Goal: Communication & Community: Answer question/provide support

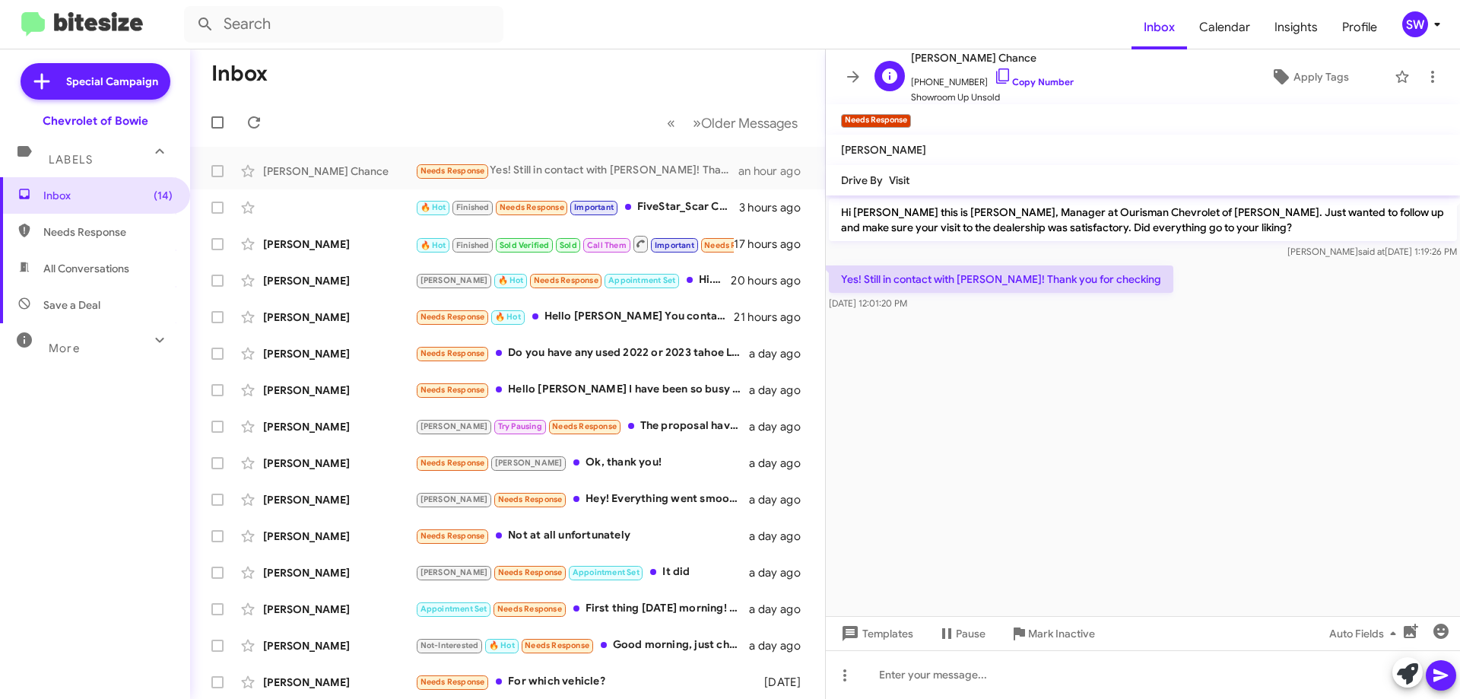
drag, startPoint x: 987, startPoint y: 71, endPoint x: 1048, endPoint y: 97, distance: 66.5
click at [994, 71] on icon at bounding box center [1003, 76] width 18 height 18
drag, startPoint x: 1064, startPoint y: 635, endPoint x: 1070, endPoint y: 619, distance: 16.8
click at [1064, 634] on span "Mark Inactive" at bounding box center [1061, 633] width 67 height 27
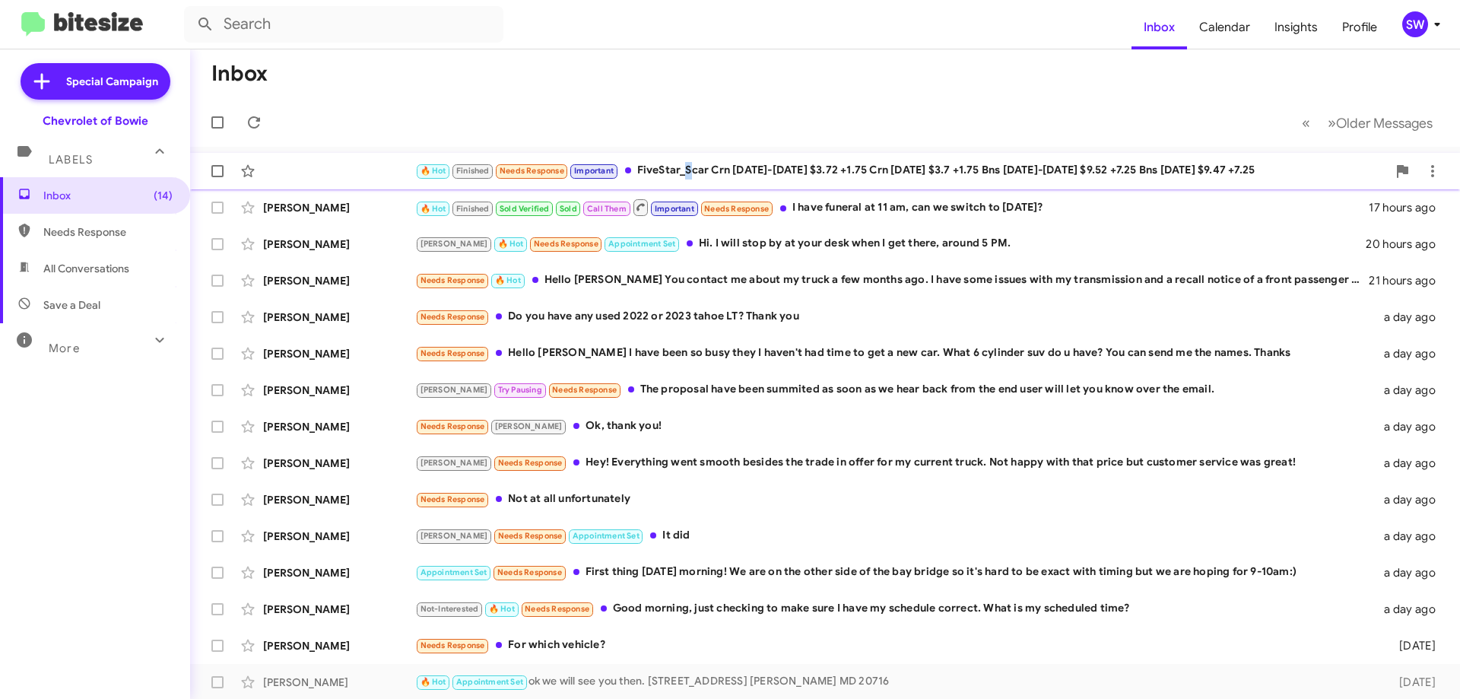
click at [683, 169] on div "🔥 Hot Finished Needs Response Important FiveStar_Scar Crn [DATE]-[DATE] $3.72 +…" at bounding box center [901, 170] width 972 height 17
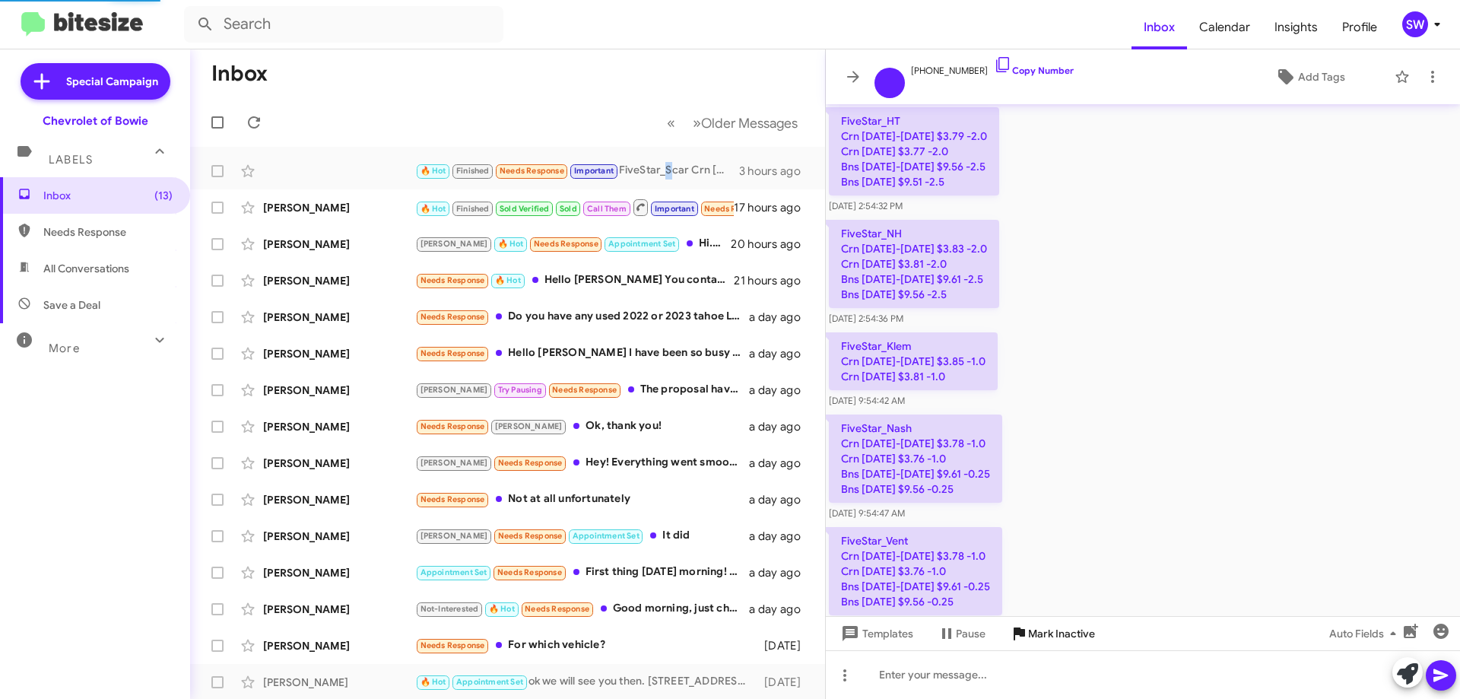
scroll to position [1723, 0]
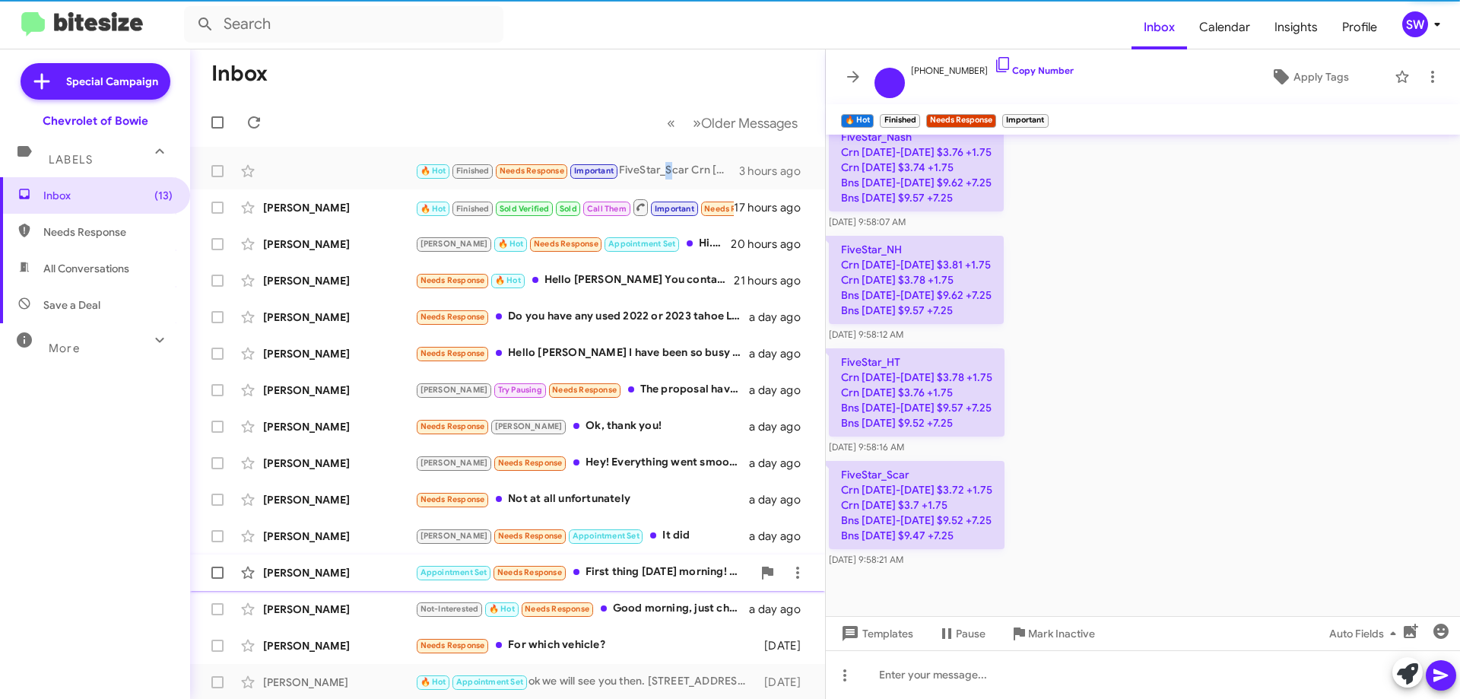
click at [1031, 627] on span "Mark Inactive" at bounding box center [1061, 633] width 67 height 27
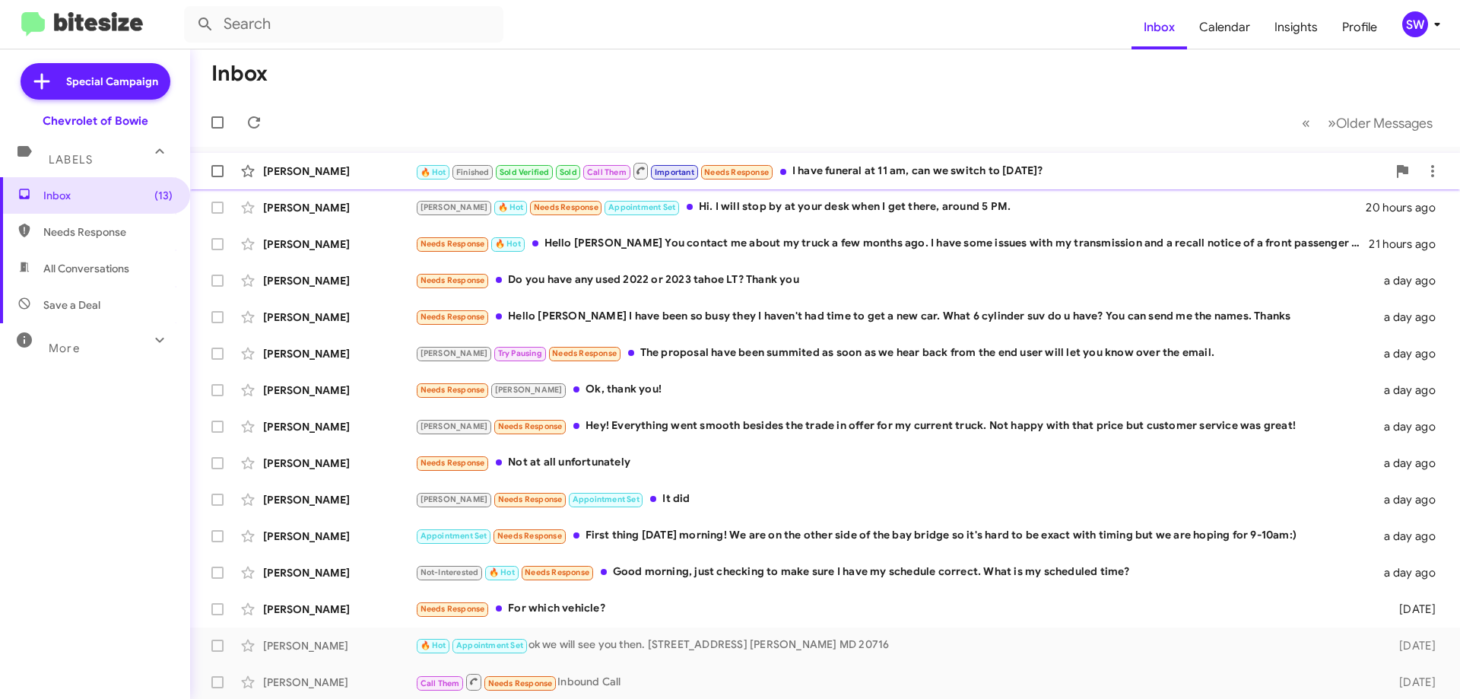
click at [838, 178] on div "🔥 Hot Finished Sold Verified Sold Call Them Important Needs Response I have fun…" at bounding box center [901, 170] width 972 height 19
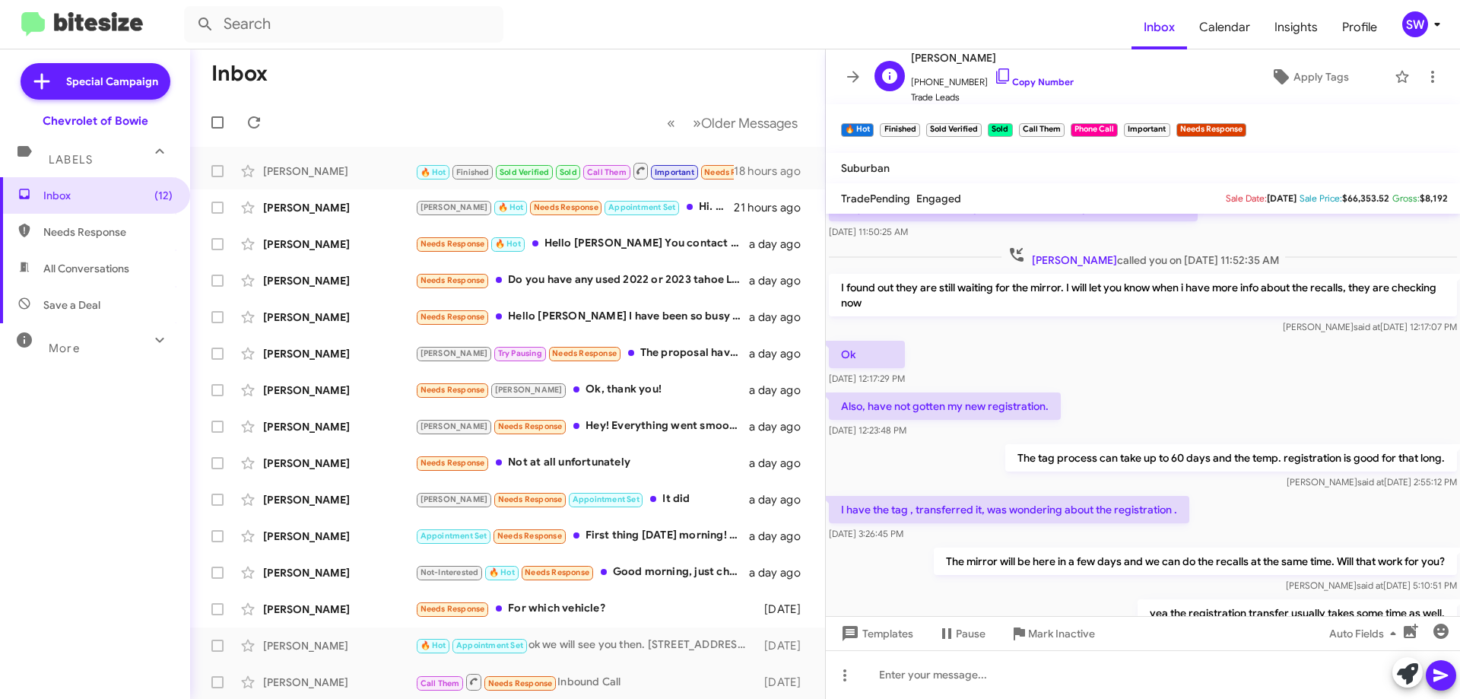
scroll to position [264, 0]
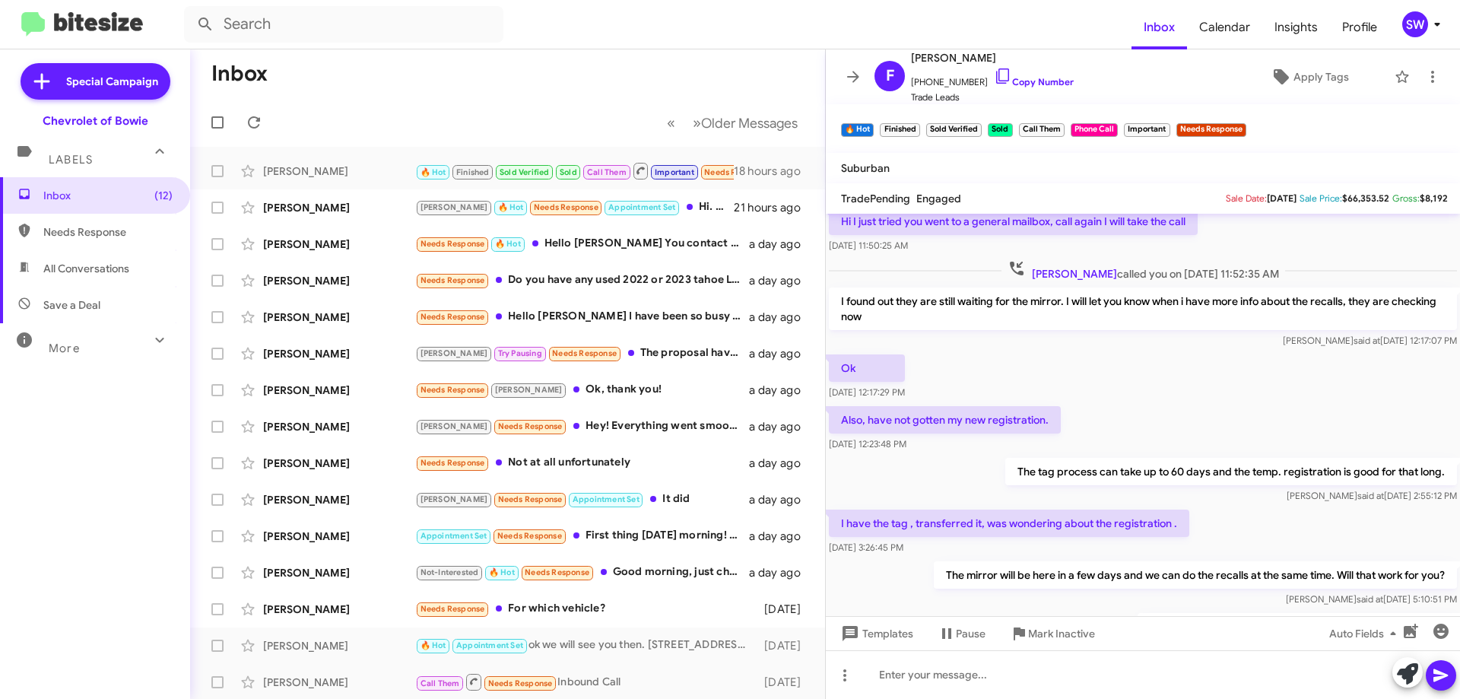
drag, startPoint x: 990, startPoint y: 75, endPoint x: 1092, endPoint y: 114, distance: 109.7
click at [994, 76] on icon at bounding box center [1003, 76] width 18 height 18
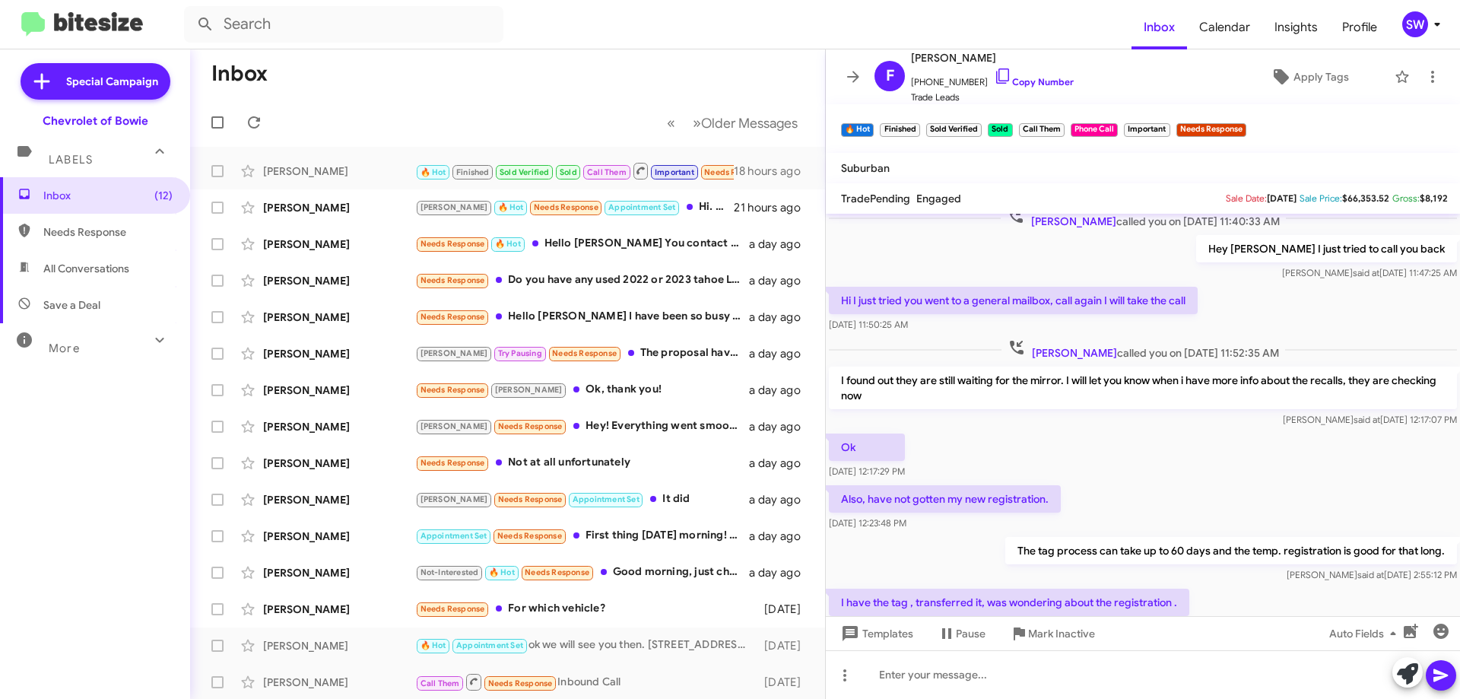
scroll to position [644, 0]
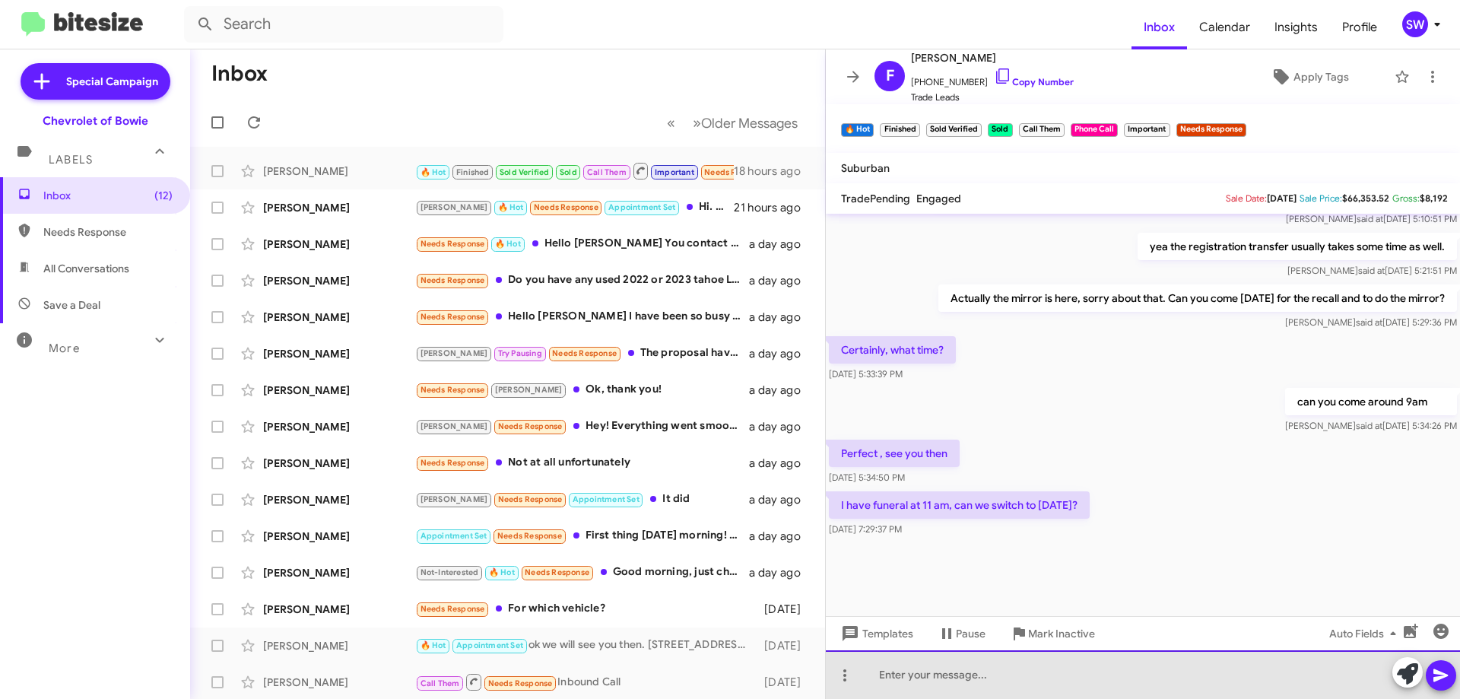
drag, startPoint x: 951, startPoint y: 687, endPoint x: 943, endPoint y: 683, distance: 9.5
click at [950, 683] on div at bounding box center [1143, 674] width 634 height 49
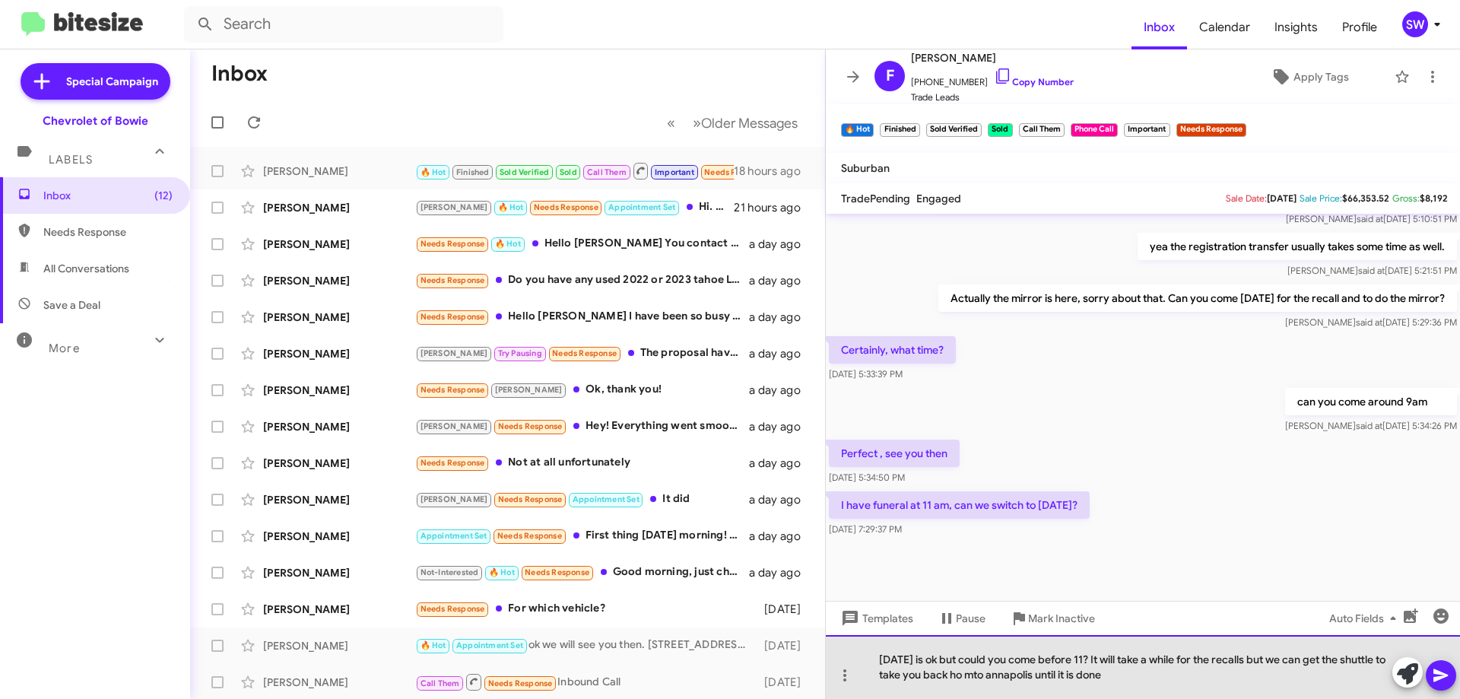
drag, startPoint x: 972, startPoint y: 672, endPoint x: 984, endPoint y: 689, distance: 21.1
click at [974, 676] on div "[DATE] is ok but could you come before 11? It will take a while for the recalls…" at bounding box center [1143, 667] width 634 height 64
drag, startPoint x: 1149, startPoint y: 683, endPoint x: 1166, endPoint y: 692, distance: 19.1
click at [1151, 683] on div "[DATE] is ok but could you come before 11? It will take a while for the recalls…" at bounding box center [1143, 667] width 634 height 64
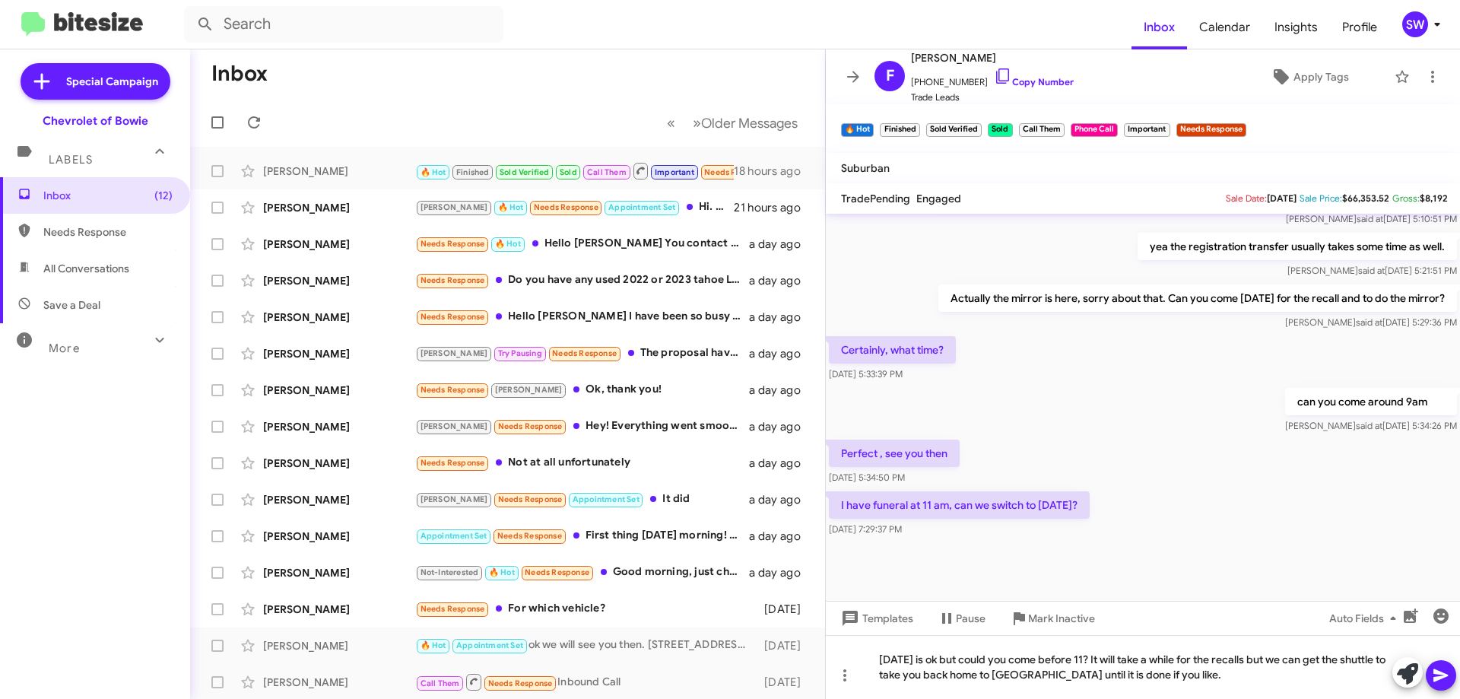
drag, startPoint x: 1441, startPoint y: 671, endPoint x: 1403, endPoint y: 660, distance: 39.7
click at [1441, 671] on icon at bounding box center [1440, 675] width 18 height 18
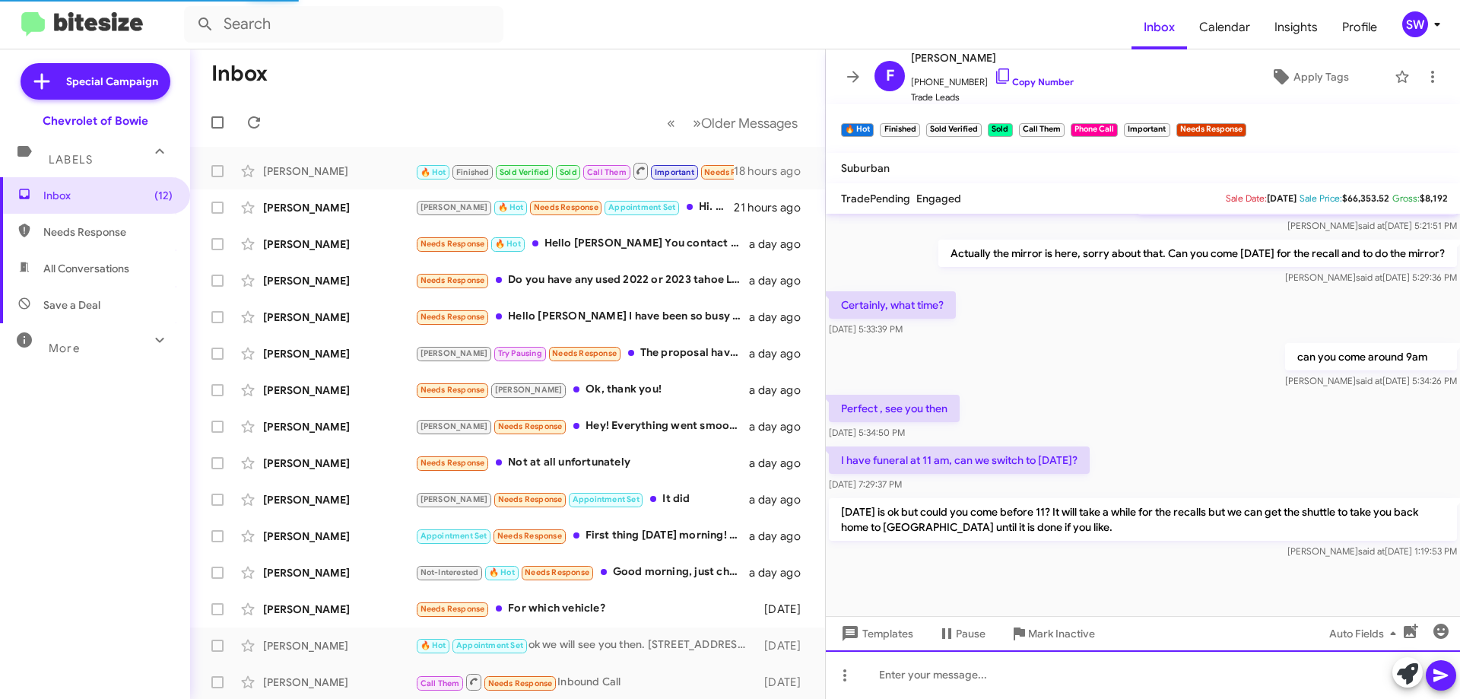
scroll to position [928, 0]
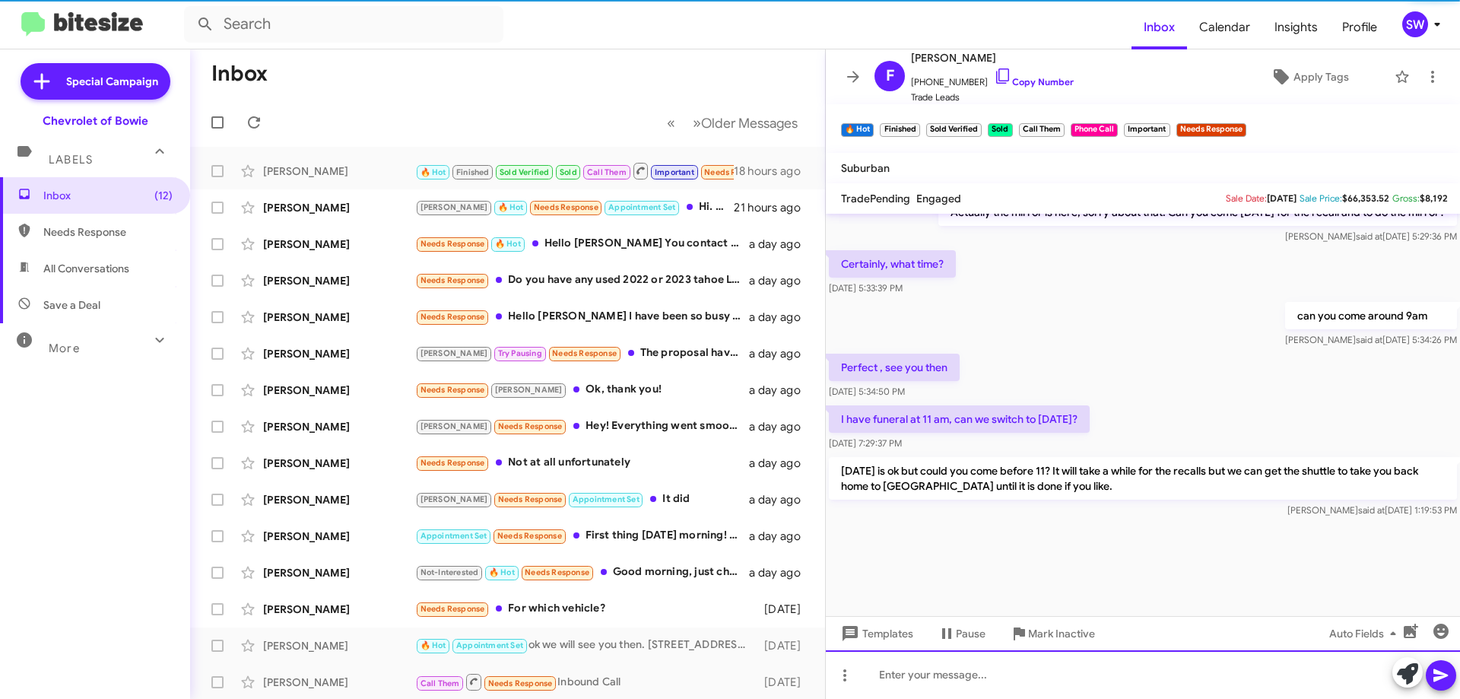
click at [1045, 690] on div at bounding box center [1143, 674] width 634 height 49
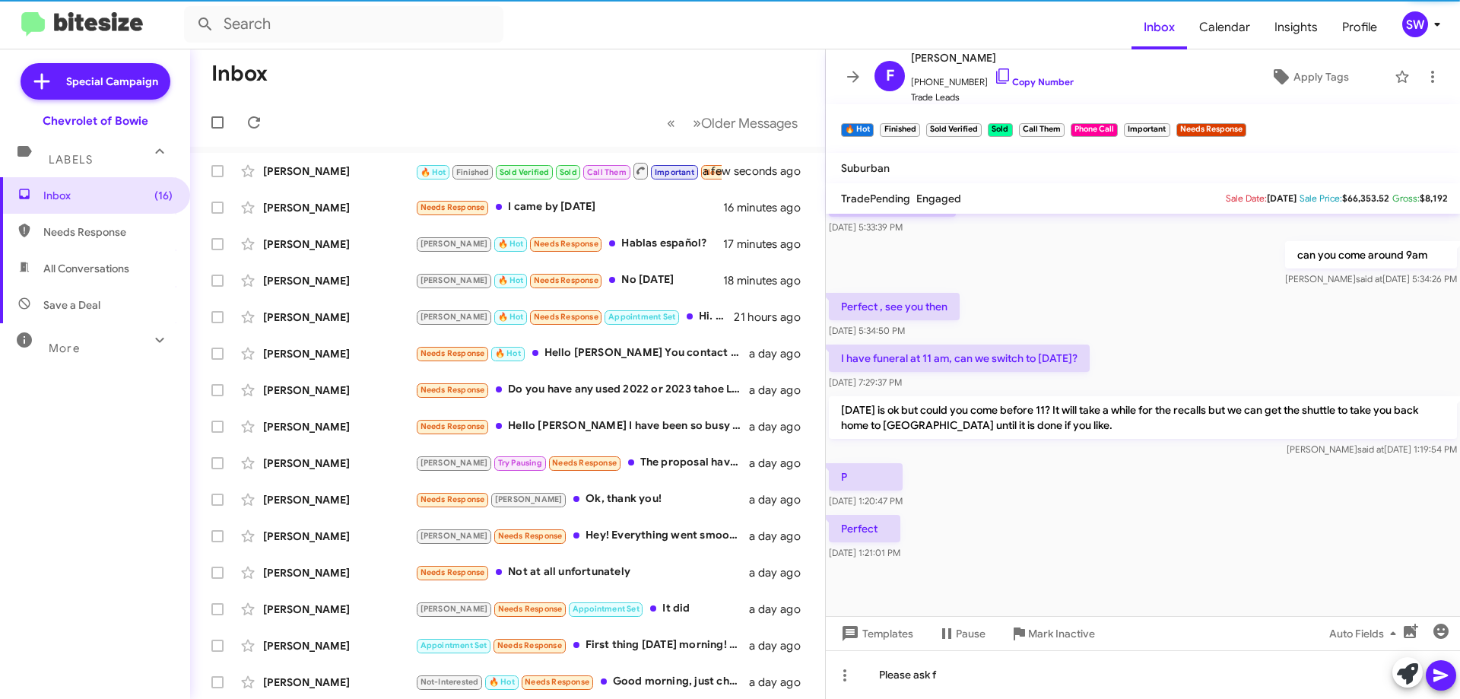
scroll to position [667, 0]
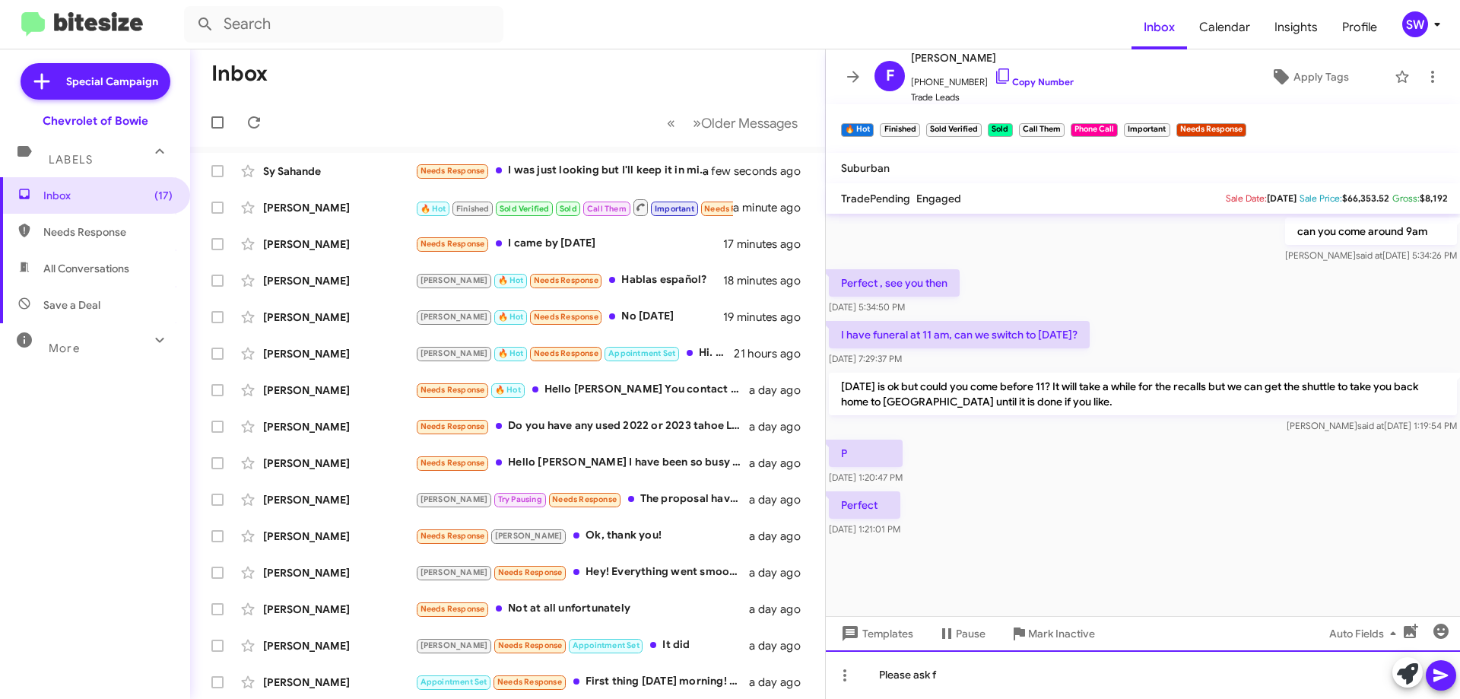
drag, startPoint x: 961, startPoint y: 674, endPoint x: 995, endPoint y: 675, distance: 34.2
click at [964, 675] on div "Please ask f" at bounding box center [1143, 674] width 634 height 49
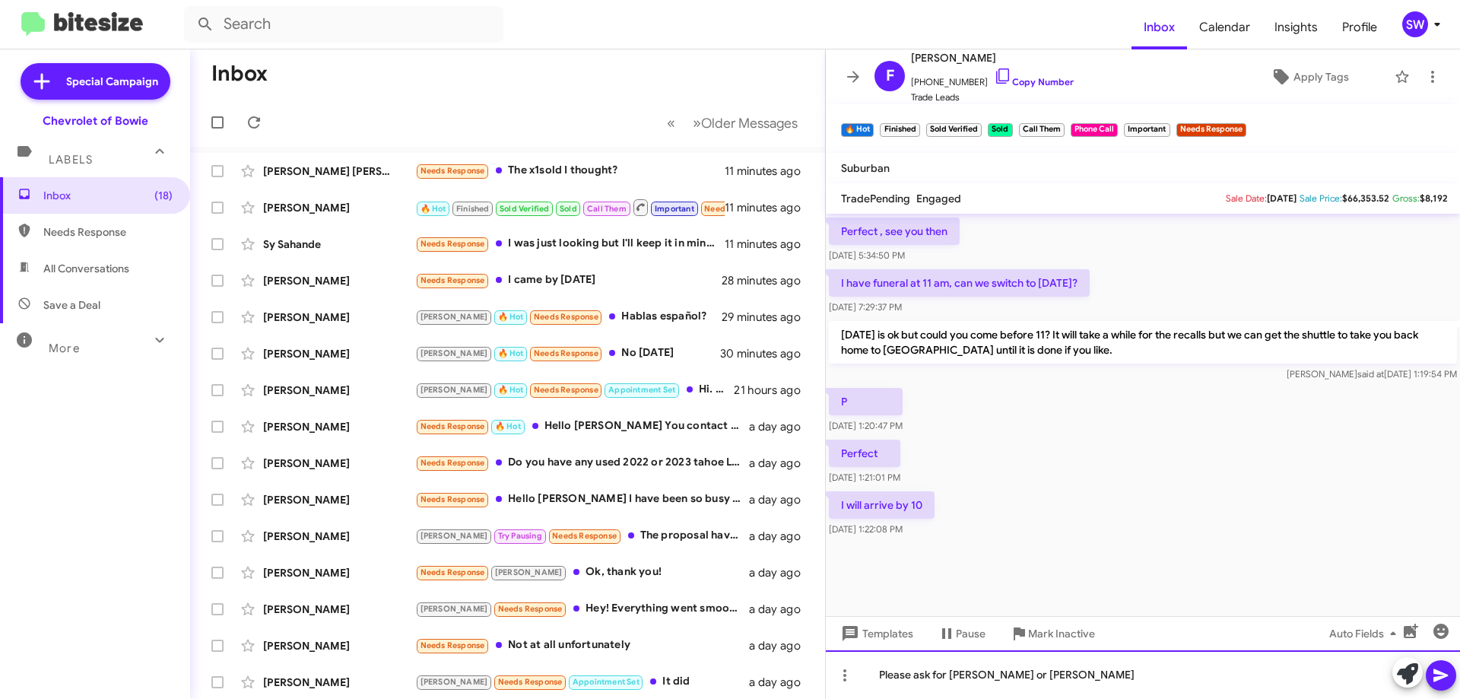
click at [1035, 676] on div "Please ask for [PERSON_NAME] or [PERSON_NAME]" at bounding box center [1143, 674] width 634 height 49
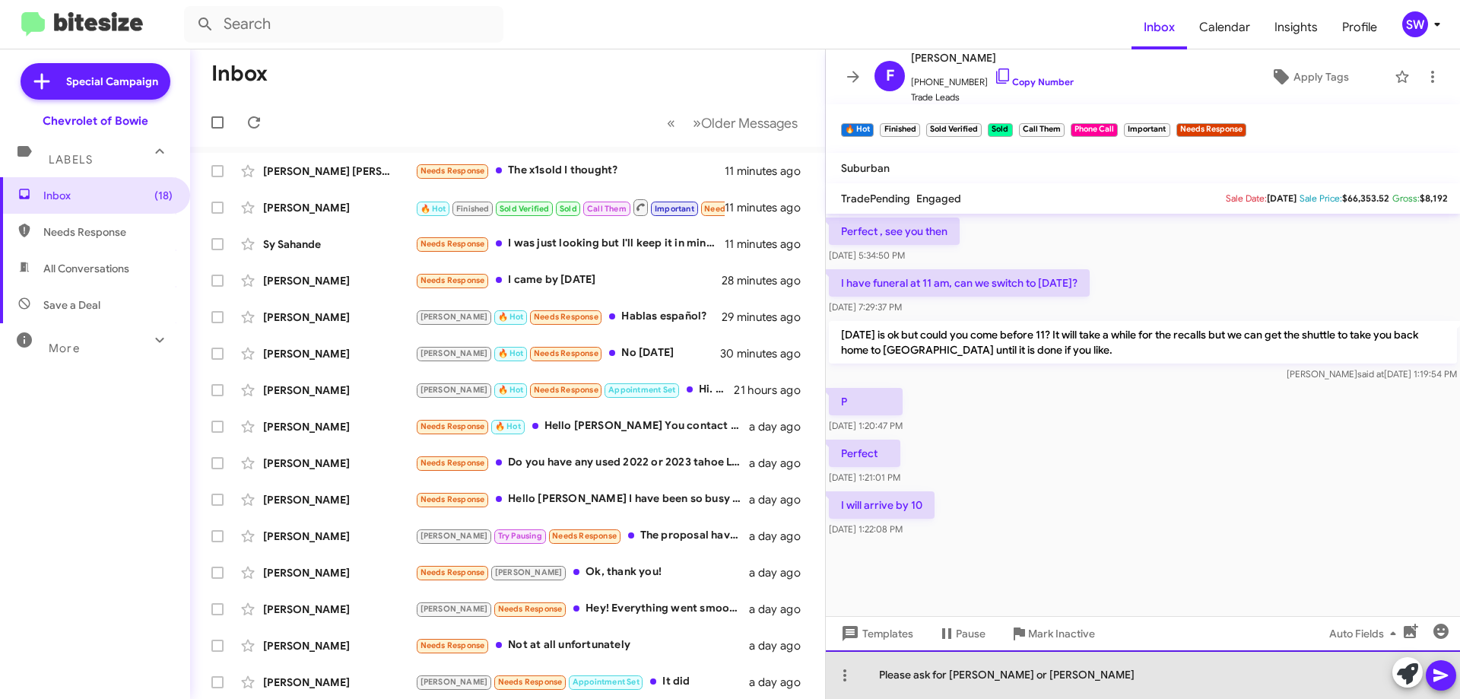
click at [885, 676] on div "Please ask for [PERSON_NAME] or [PERSON_NAME]" at bounding box center [1143, 674] width 634 height 49
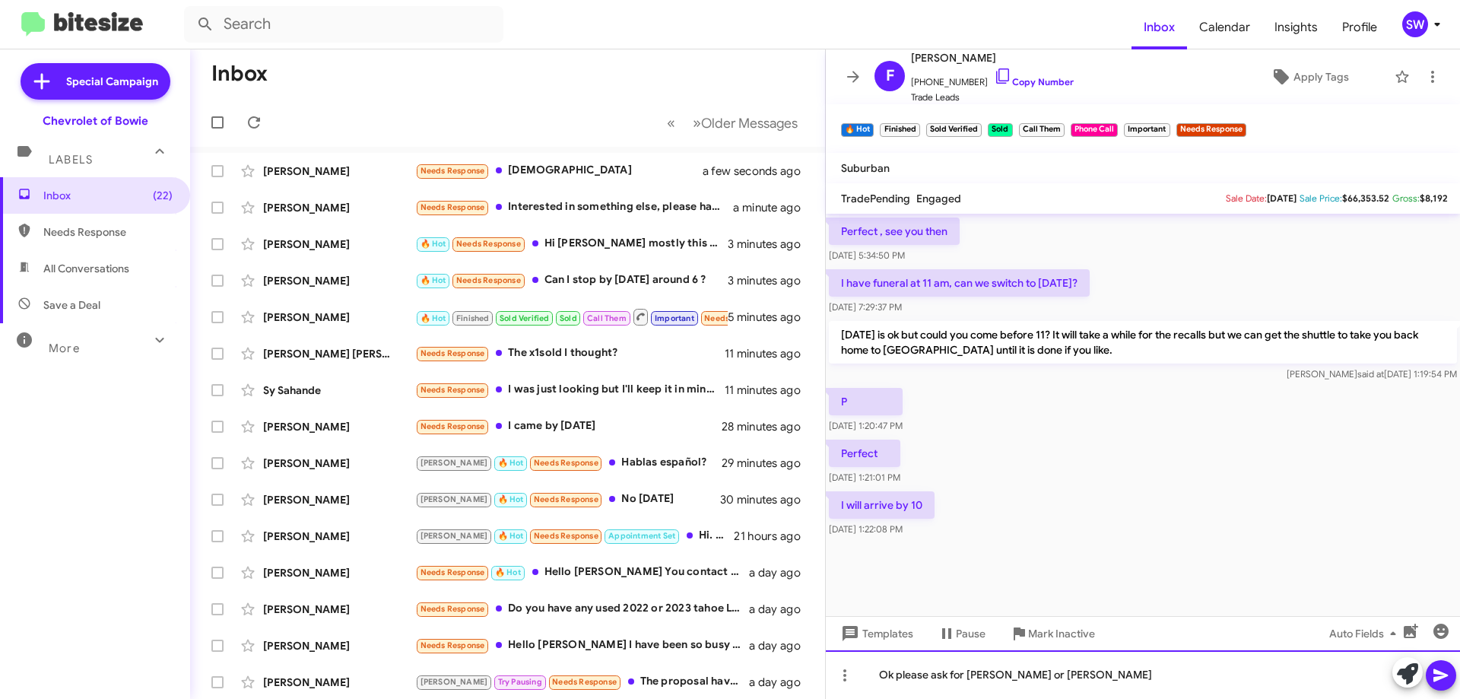
click at [1106, 679] on div "Ok please ask for [PERSON_NAME] or [PERSON_NAME]" at bounding box center [1143, 674] width 634 height 49
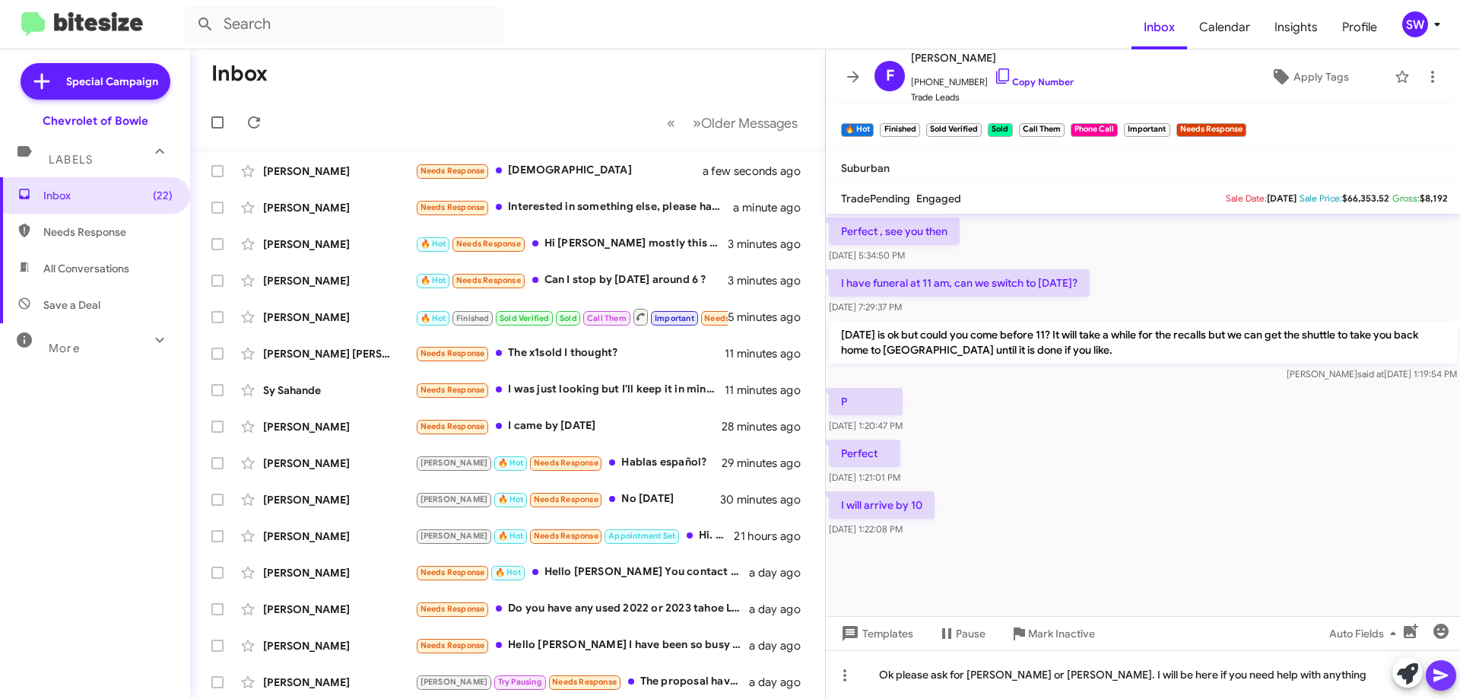
click at [1436, 674] on icon at bounding box center [1440, 675] width 14 height 13
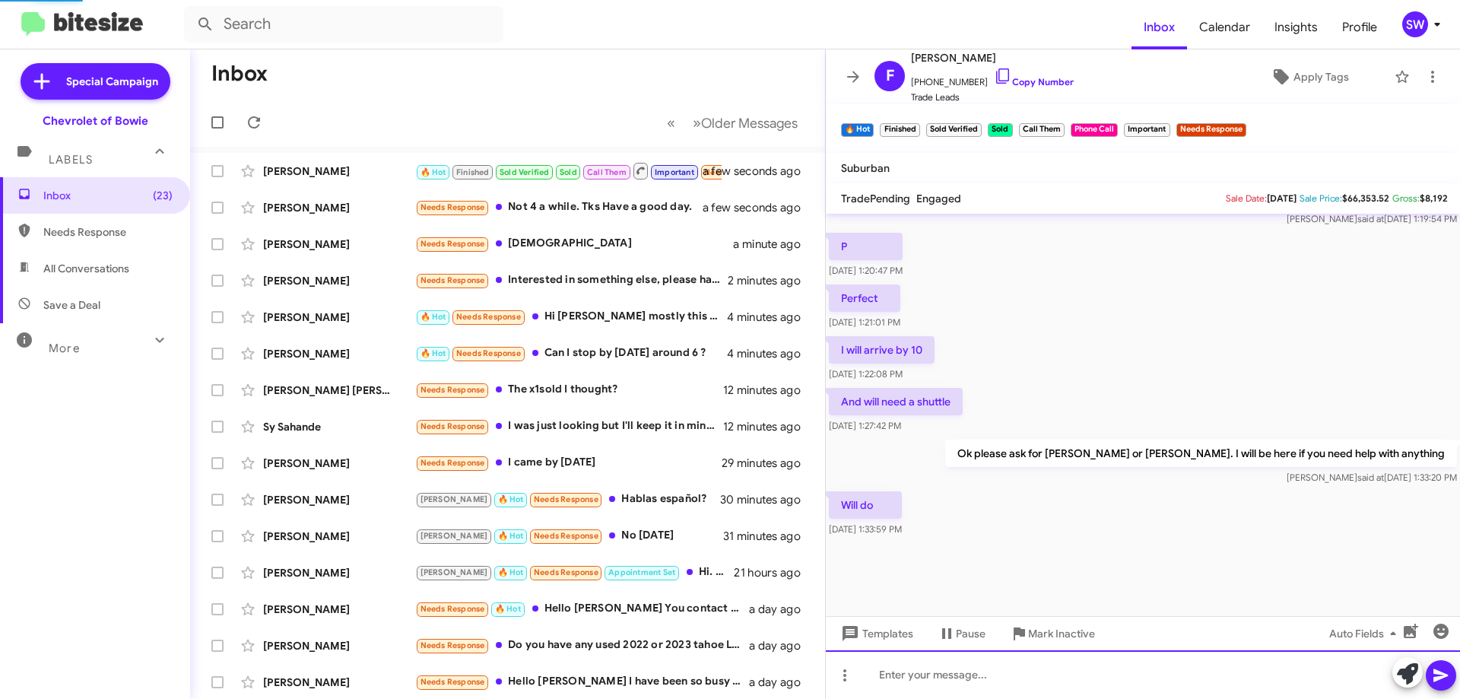
scroll to position [715, 0]
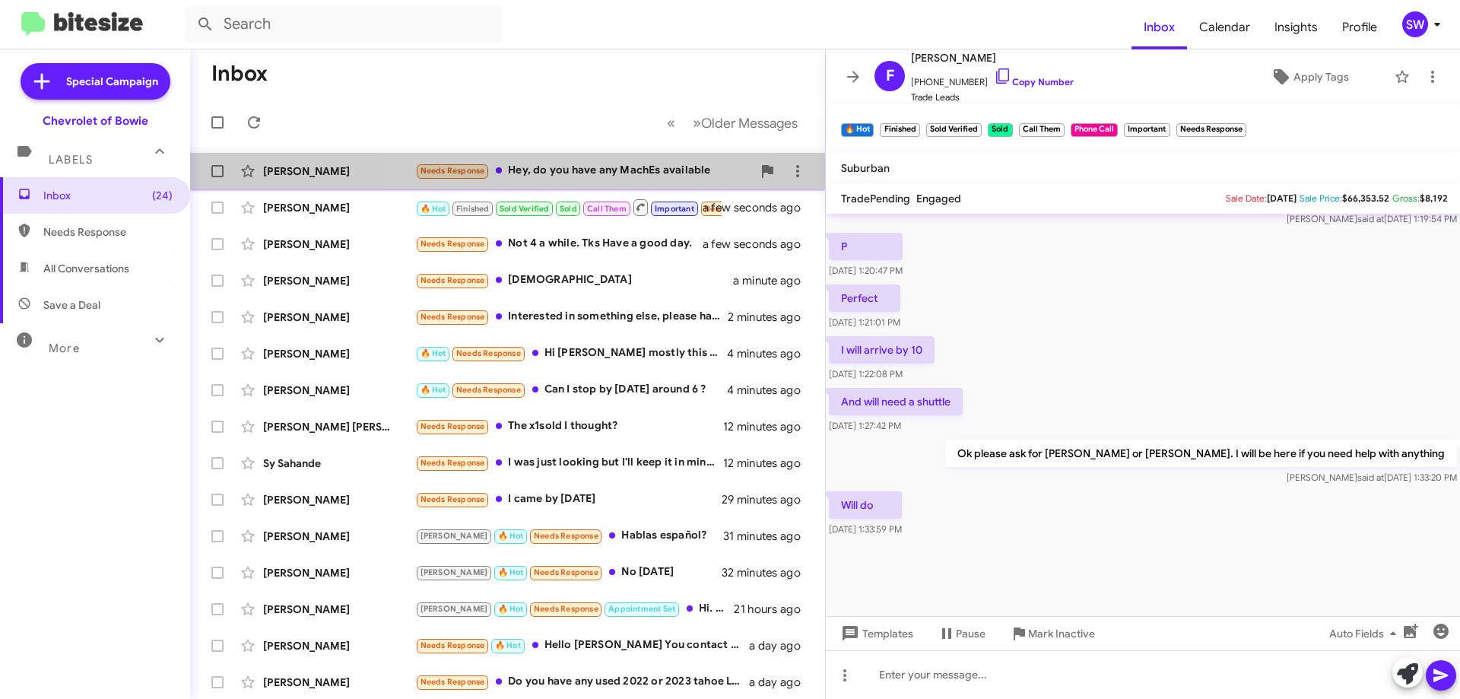
click at [554, 173] on div "Needs Response Hey, do you have any MachEs available" at bounding box center [583, 170] width 337 height 17
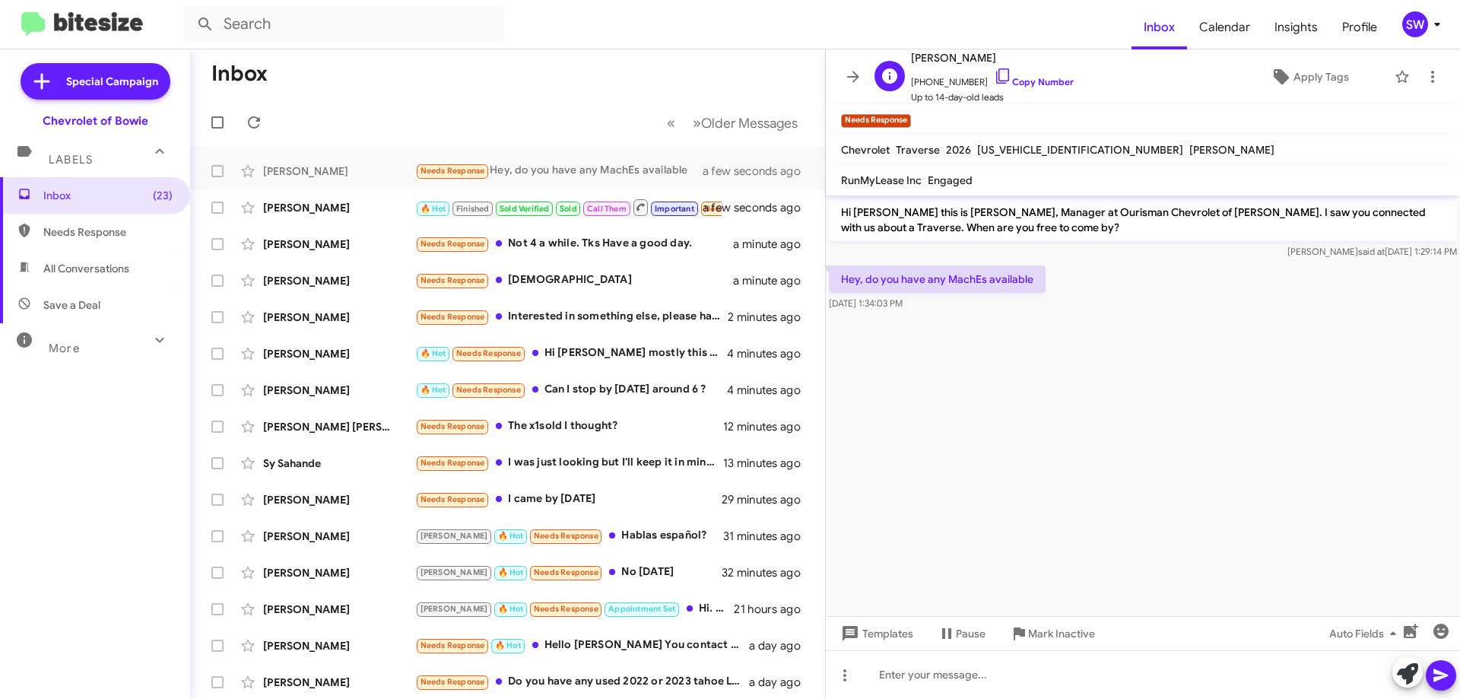
drag, startPoint x: 984, startPoint y: 74, endPoint x: 1054, endPoint y: 61, distance: 70.4
click at [994, 74] on icon at bounding box center [1003, 76] width 18 height 18
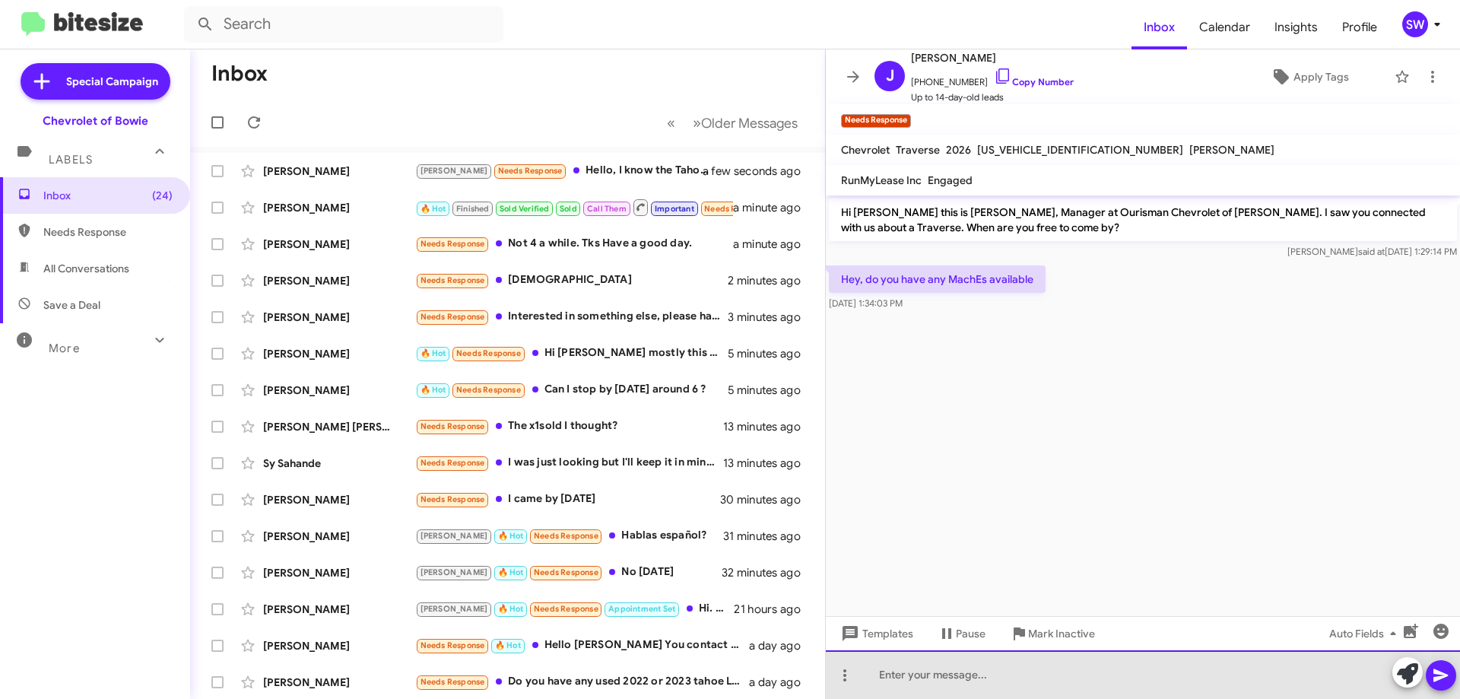
click at [955, 660] on div at bounding box center [1143, 674] width 634 height 49
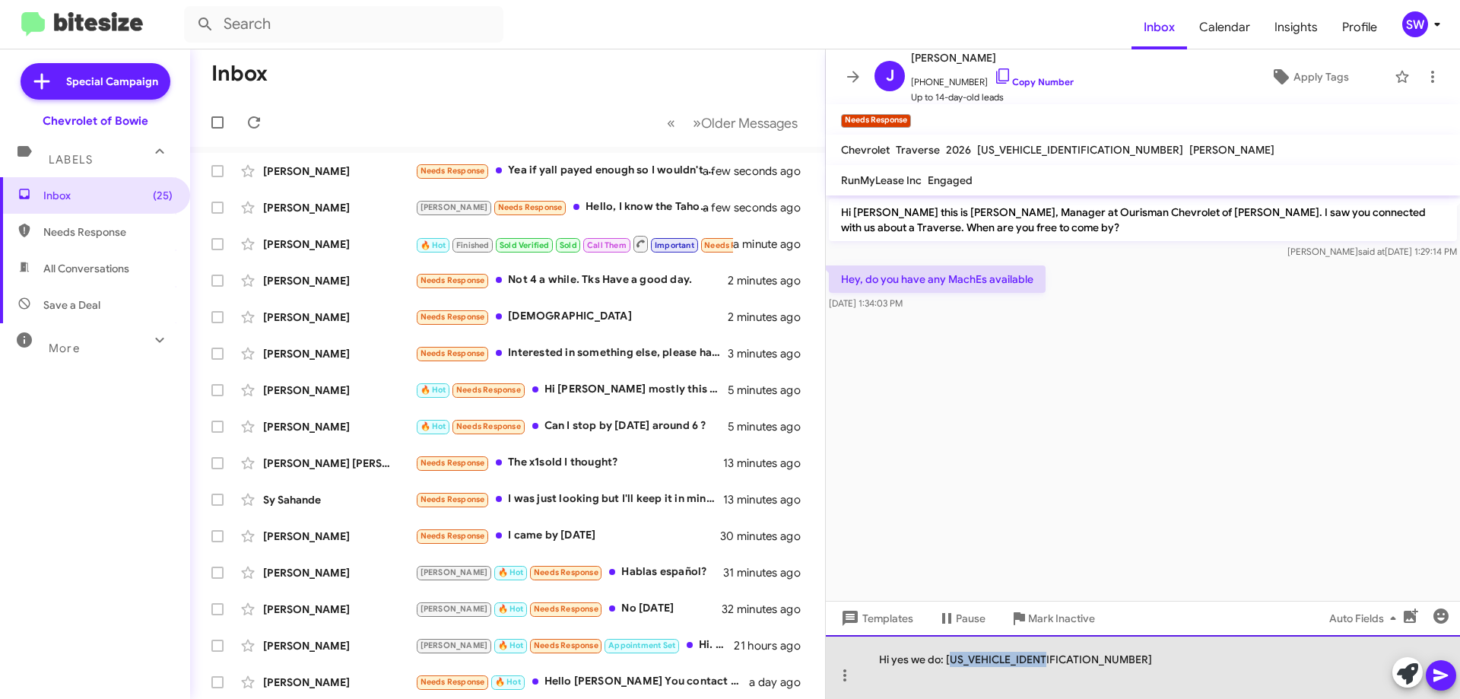
drag, startPoint x: 1045, startPoint y: 655, endPoint x: 952, endPoint y: 664, distance: 93.9
click at [952, 662] on div "Hi yes we do: [US_VEHICLE_IDENTIFICATION_NUMBER]" at bounding box center [1143, 667] width 634 height 64
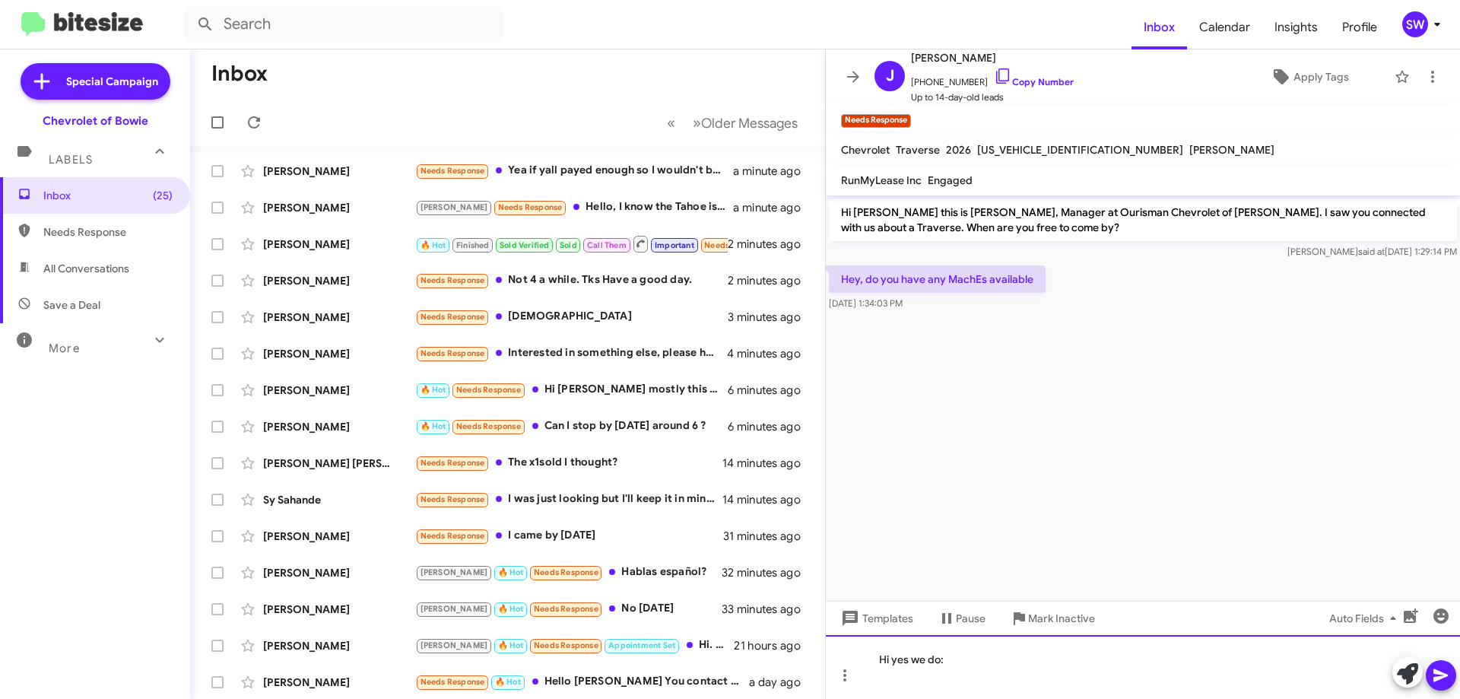
click at [987, 661] on div "Hi yes we do:" at bounding box center [1143, 667] width 634 height 64
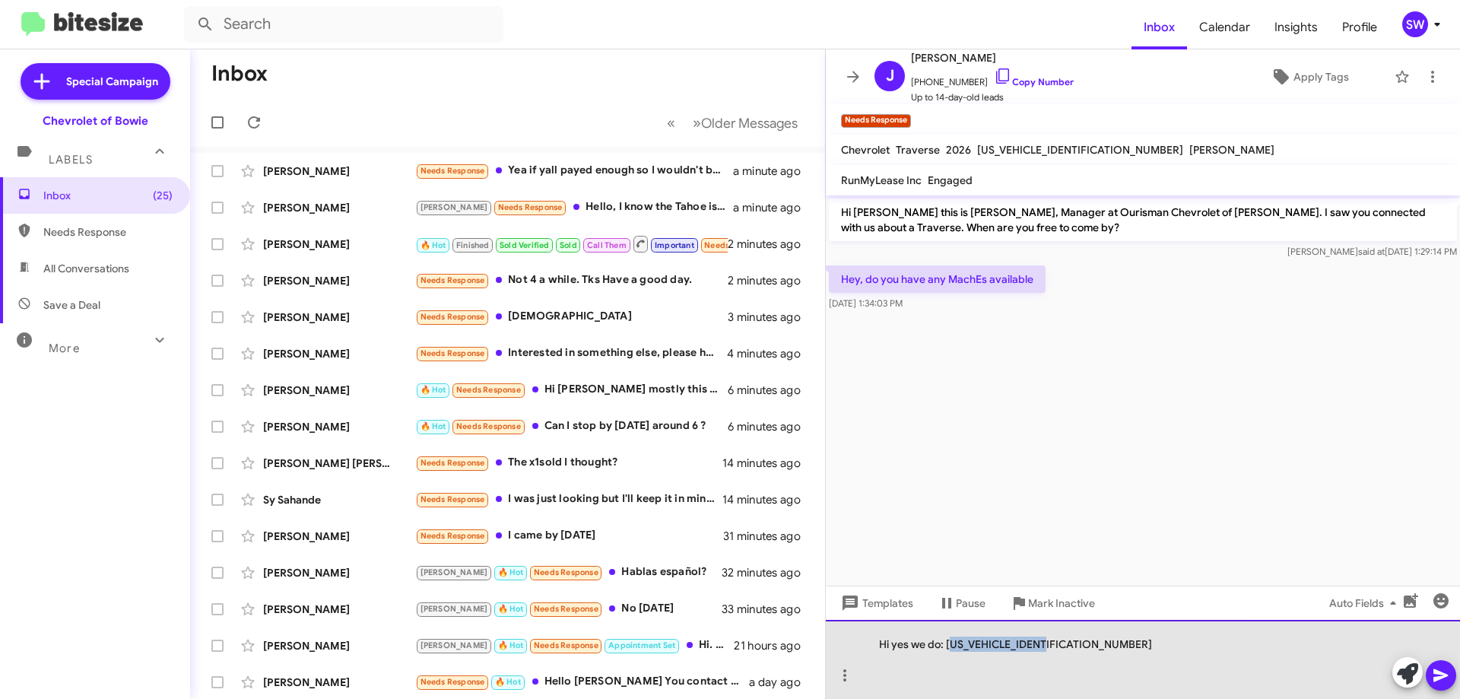
drag, startPoint x: 979, startPoint y: 642, endPoint x: 950, endPoint y: 651, distance: 30.1
click at [949, 650] on div "Hi yes we do: [US_VEHICLE_IDENTIFICATION_NUMBER]" at bounding box center [1143, 659] width 634 height 79
